Goal: Transaction & Acquisition: Obtain resource

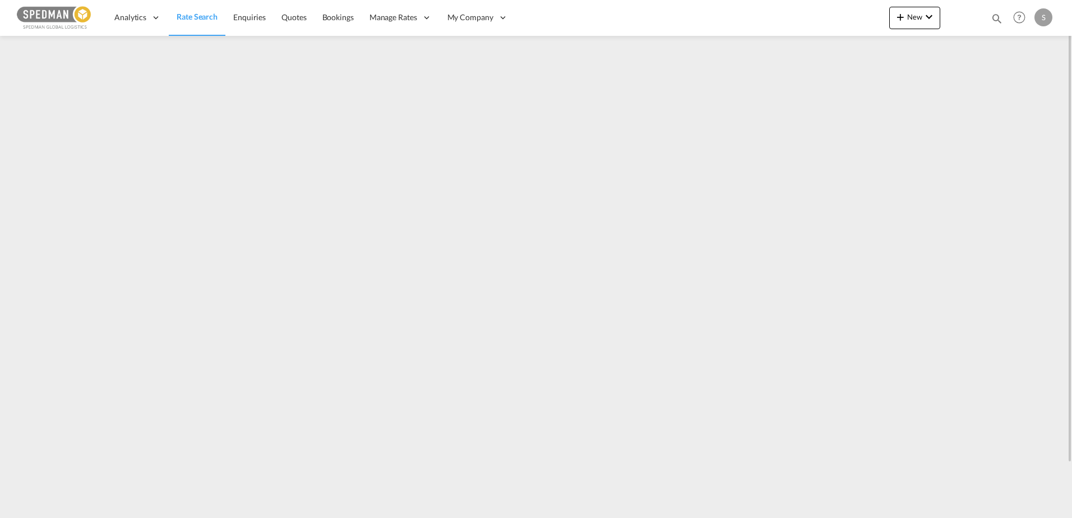
click at [184, 15] on span "Rate Search" at bounding box center [197, 17] width 41 height 10
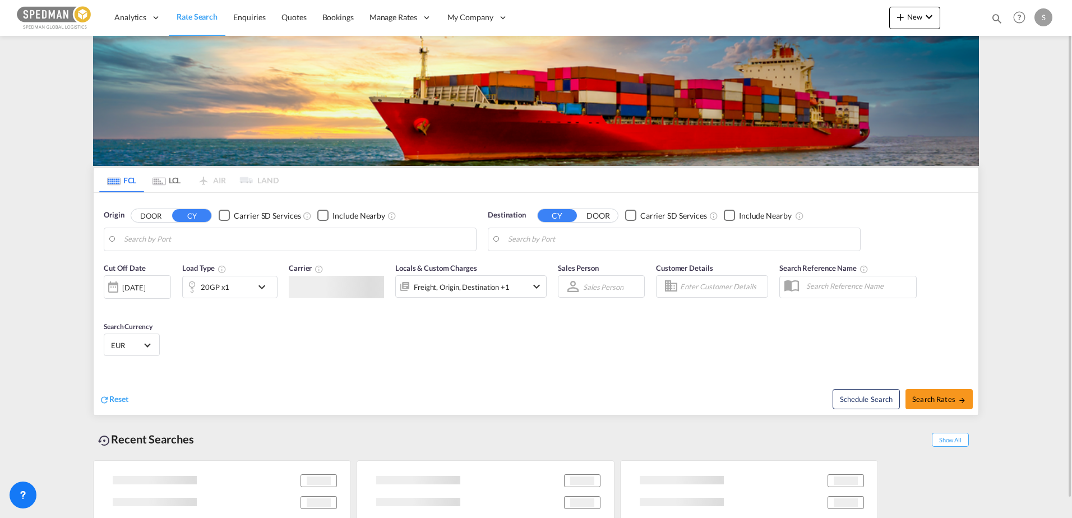
type input "Alesund ([GEOGRAPHIC_DATA]), NOAES"
type input "[GEOGRAPHIC_DATA], HKHKG"
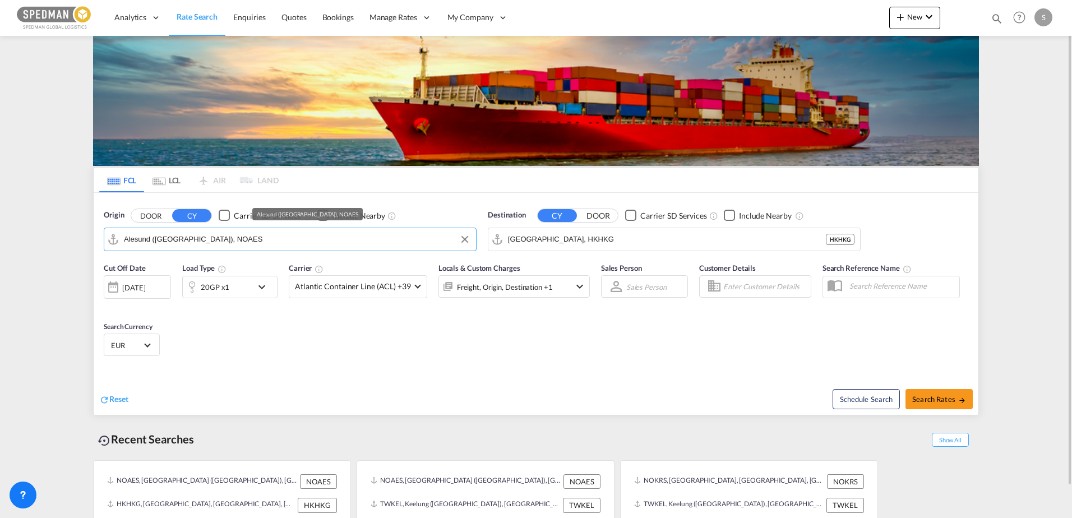
click at [215, 232] on input "Alesund ([GEOGRAPHIC_DATA]), NOAES" at bounding box center [297, 239] width 346 height 17
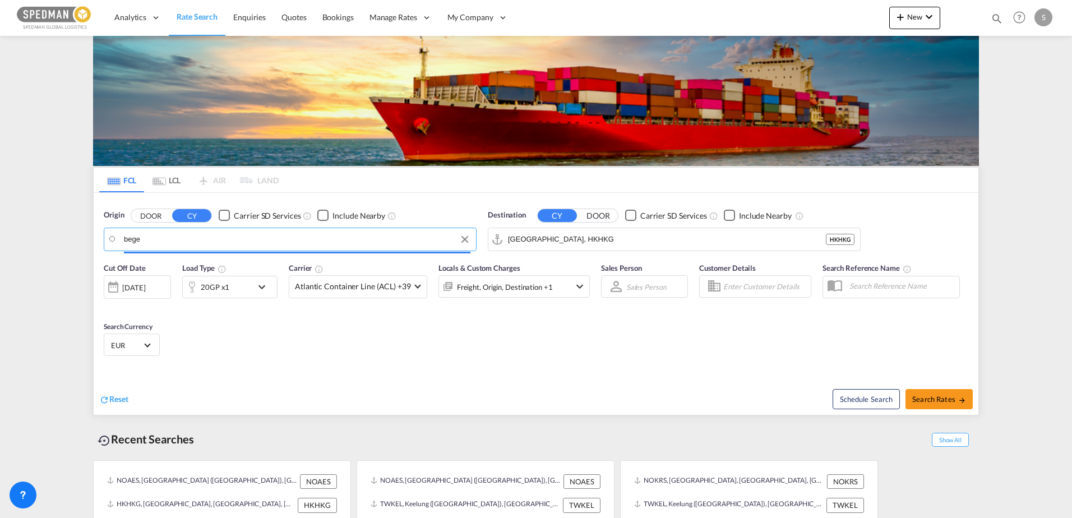
click at [188, 234] on input "bege" at bounding box center [297, 239] width 346 height 17
click at [188, 234] on input "bege" at bounding box center [303, 239] width 333 height 17
click at [188, 234] on body "Analytics Dashboard Rate Search Enquiries Quotes Bookings" at bounding box center [536, 259] width 1072 height 518
click at [188, 234] on input "bege" at bounding box center [297, 239] width 346 height 17
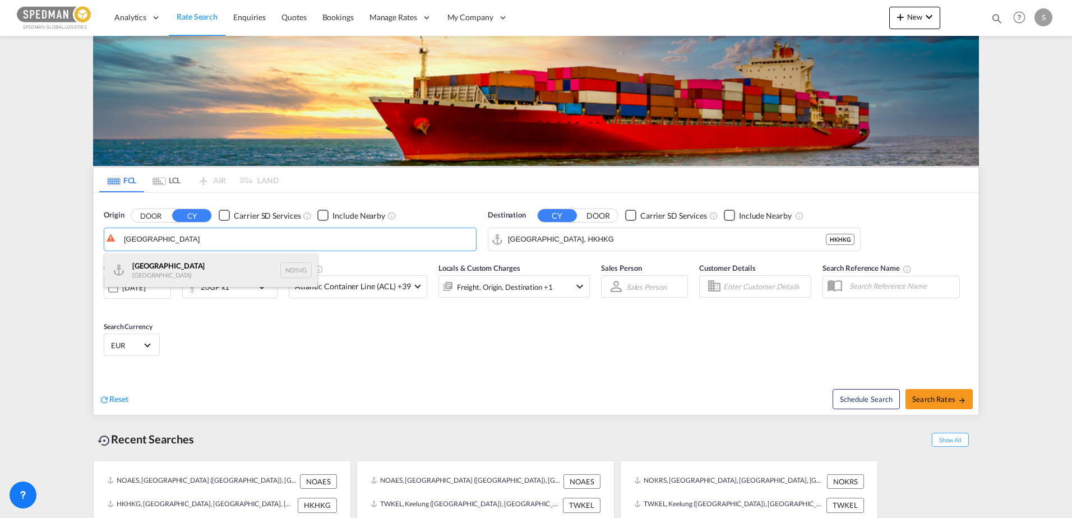
click at [159, 267] on div "[GEOGRAPHIC_DATA] [GEOGRAPHIC_DATA] NOSVG" at bounding box center [210, 270] width 213 height 34
type input "[GEOGRAPHIC_DATA], NOSVG"
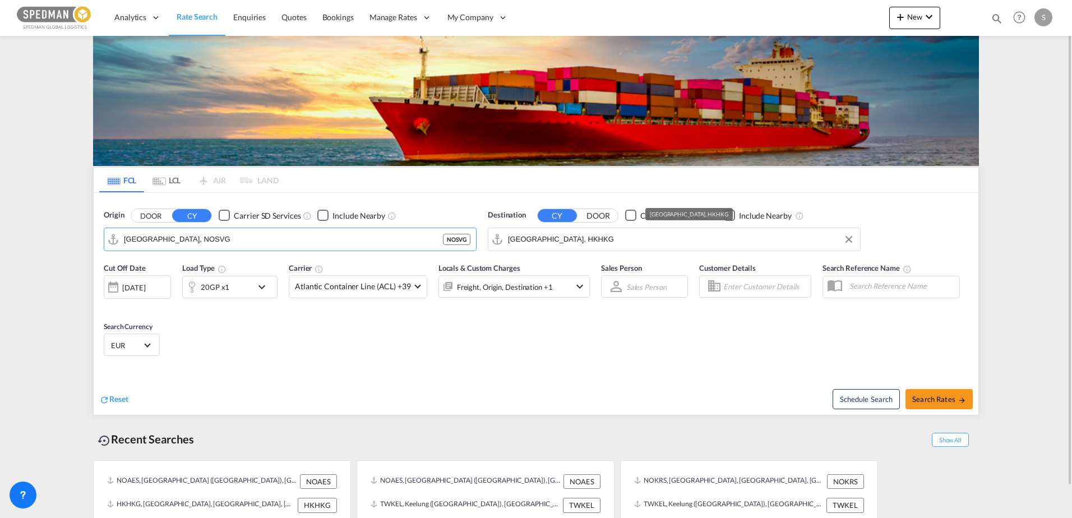
click at [540, 246] on input "[GEOGRAPHIC_DATA], HKHKG" at bounding box center [681, 239] width 346 height 17
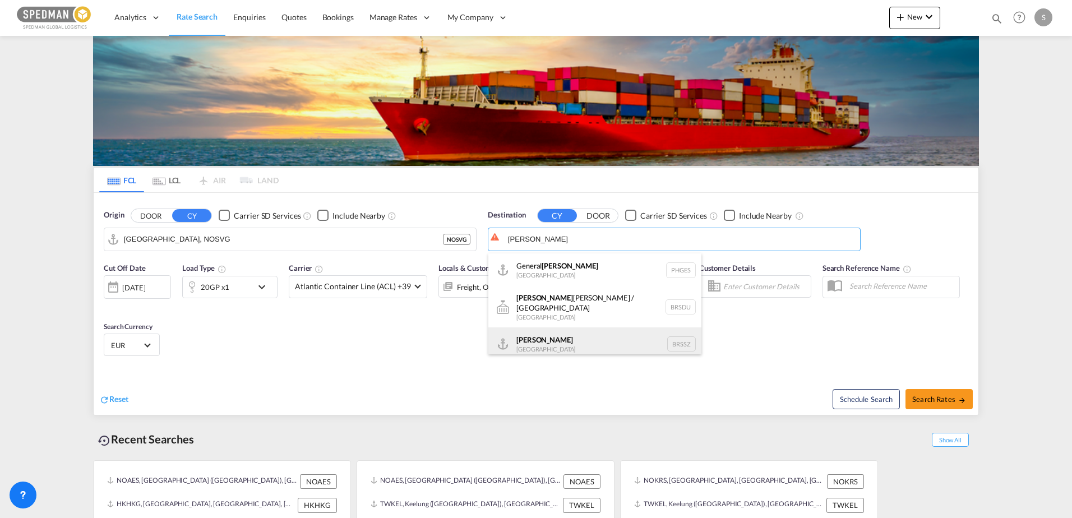
click at [546, 337] on div "[PERSON_NAME] [GEOGRAPHIC_DATA] BRSSZ" at bounding box center [594, 344] width 213 height 34
type input "Santos, BRSSZ"
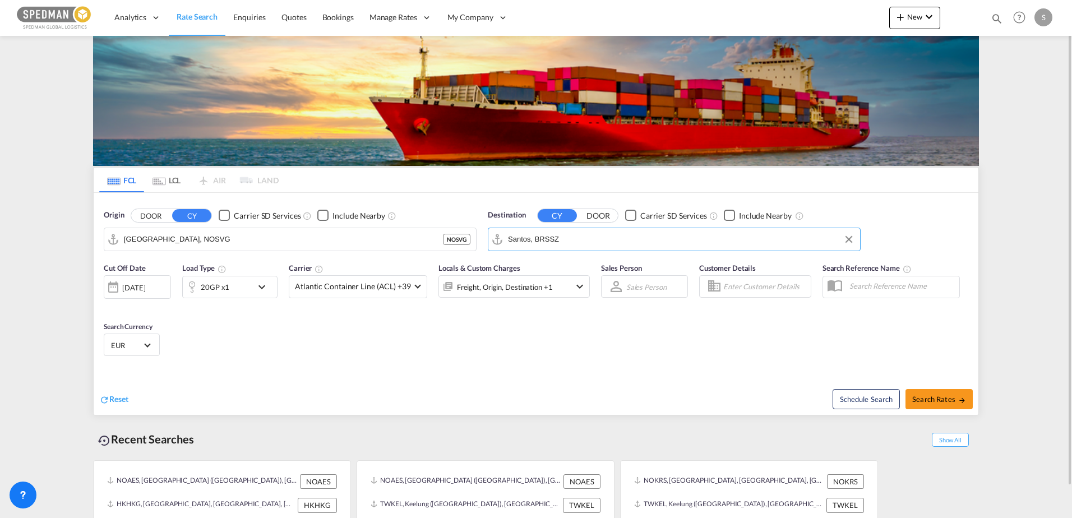
click at [239, 293] on div "20GP x1" at bounding box center [217, 287] width 69 height 22
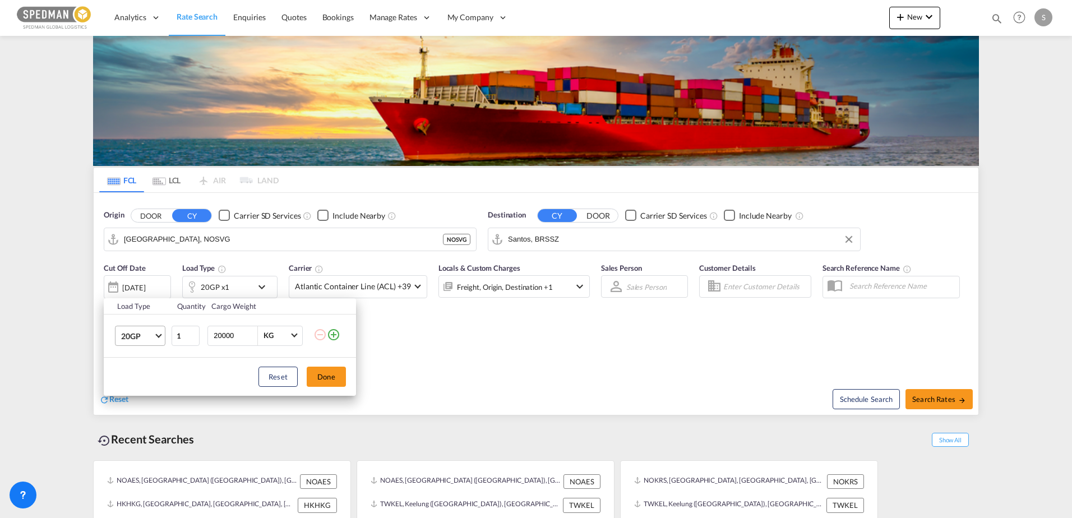
click at [150, 332] on span "20GP" at bounding box center [137, 336] width 33 height 11
click at [139, 433] on div "40FR" at bounding box center [130, 436] width 18 height 11
click at [331, 379] on button "Done" at bounding box center [326, 377] width 39 height 20
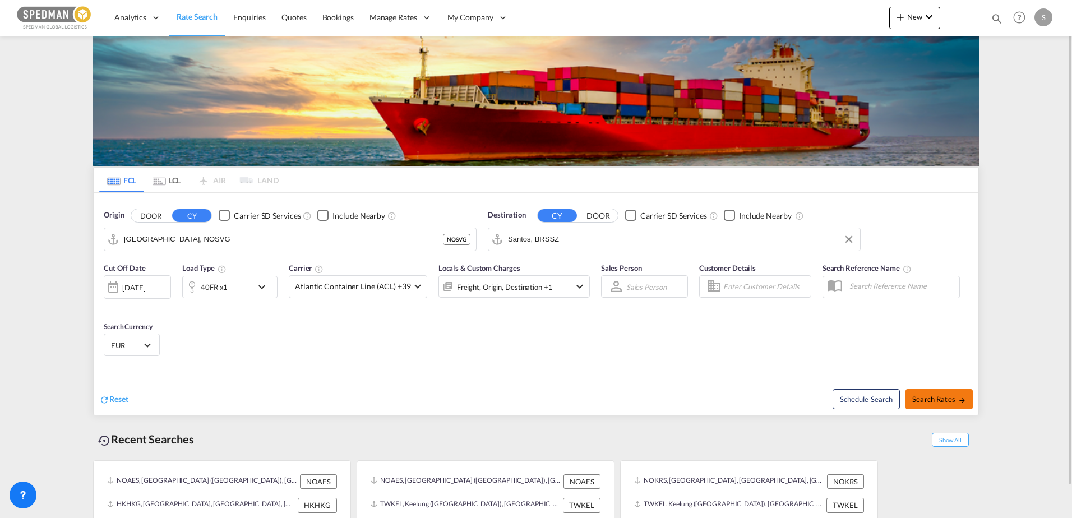
click at [935, 393] on button "Search Rates" at bounding box center [938, 399] width 67 height 20
type input "NOSVG to BRSSZ / [DATE]"
